Goal: Task Accomplishment & Management: Manage account settings

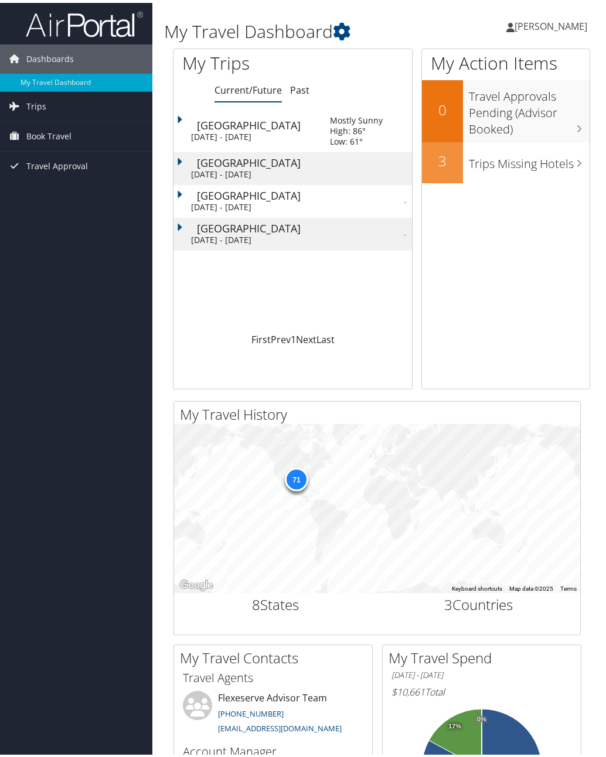
click at [536, 24] on span "[PERSON_NAME]" at bounding box center [550, 23] width 73 height 13
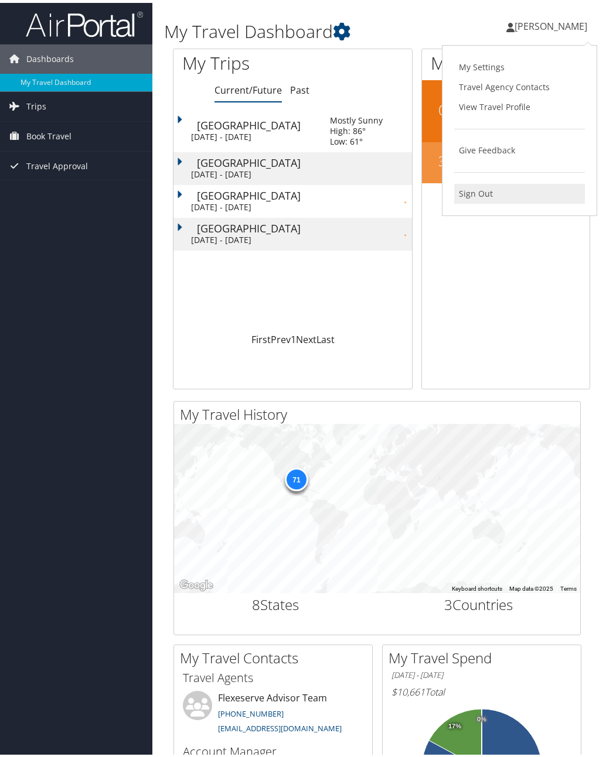
click at [468, 195] on link "Sign Out" at bounding box center [519, 191] width 131 height 20
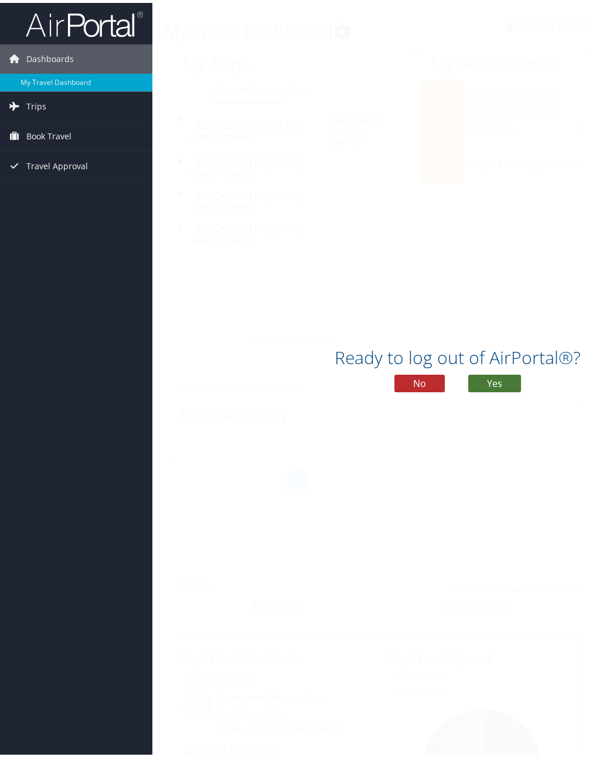
click at [485, 379] on button "Yes" at bounding box center [494, 381] width 53 height 18
